Goal: Task Accomplishment & Management: Use online tool/utility

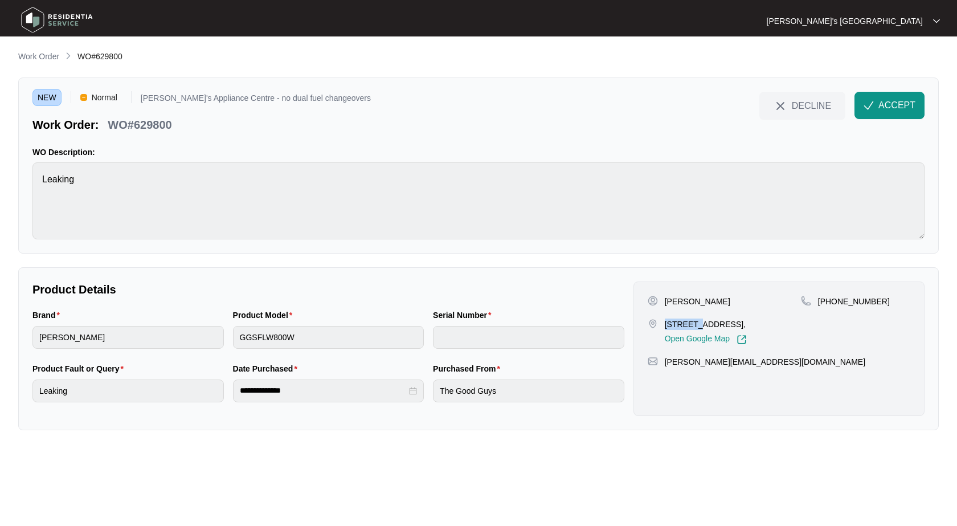
click at [689, 298] on p "[PERSON_NAME]" at bounding box center [697, 301] width 65 height 11
copy p "[PERSON_NAME]"
click at [863, 304] on p "[PHONE_NUMBER]" at bounding box center [854, 301] width 72 height 11
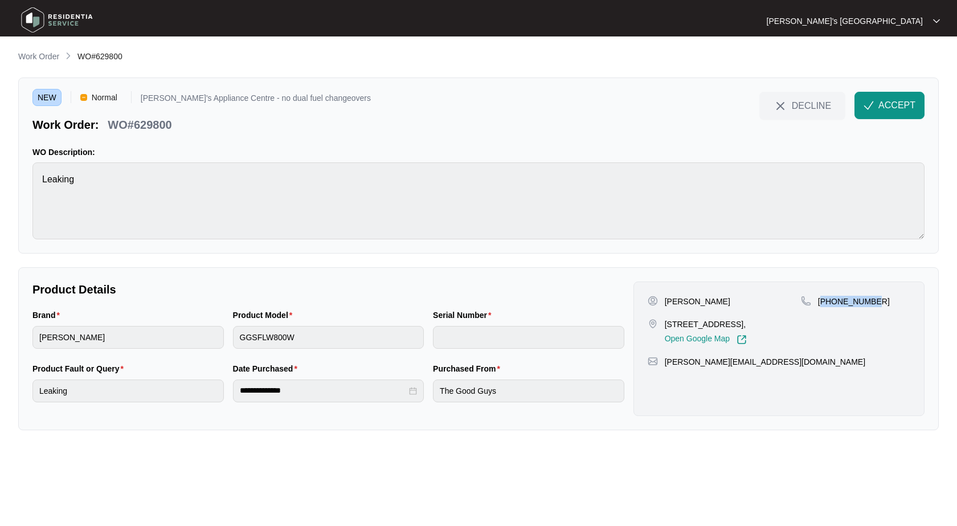
click at [863, 304] on p "[PHONE_NUMBER]" at bounding box center [854, 301] width 72 height 11
copy p "61474818942"
drag, startPoint x: 666, startPoint y: 322, endPoint x: 720, endPoint y: 322, distance: 54.7
click at [720, 322] on p "[STREET_ADDRESS]," at bounding box center [706, 323] width 82 height 11
copy p "[STREET_ADDRESS]"
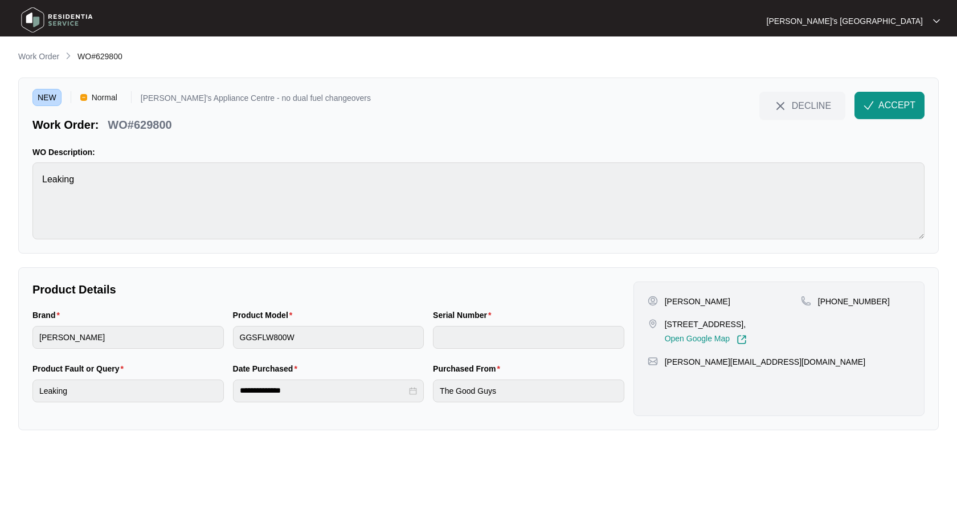
click at [693, 303] on p "[PERSON_NAME]" at bounding box center [697, 301] width 65 height 11
copy p "Kurziakoza"
click at [166, 128] on p "WO#629800" at bounding box center [140, 125] width 64 height 16
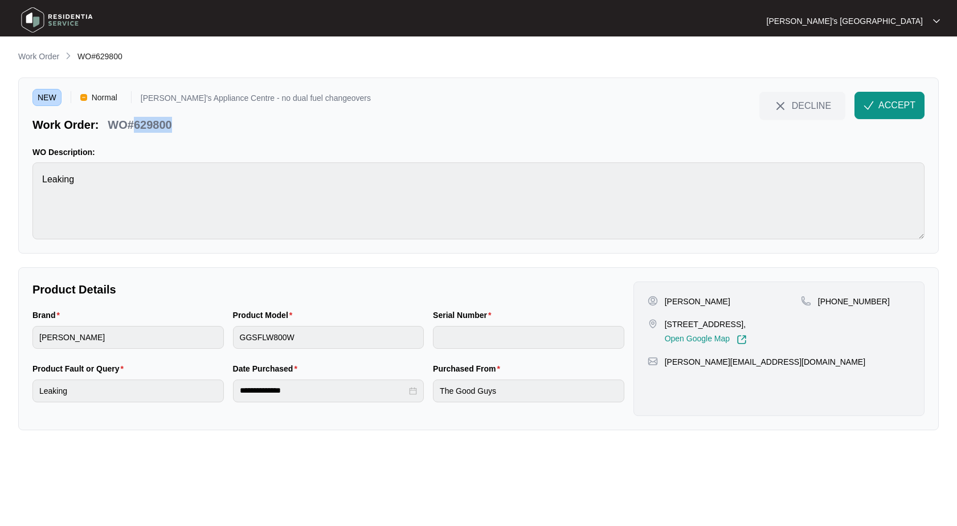
copy p "629800"
click at [890, 113] on button "ACCEPT" at bounding box center [889, 105] width 70 height 27
